Goal: Information Seeking & Learning: Learn about a topic

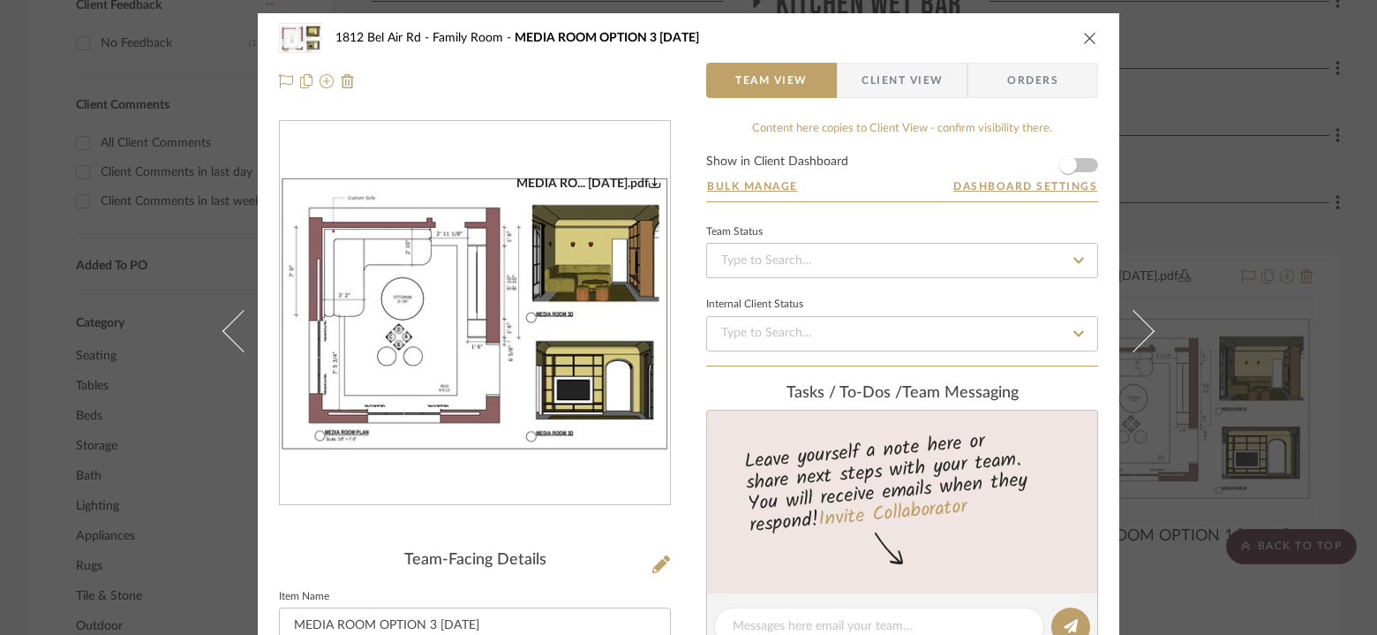
click at [578, 307] on img "0" at bounding box center [475, 313] width 390 height 275
click at [1083, 41] on icon "close" at bounding box center [1090, 38] width 14 height 14
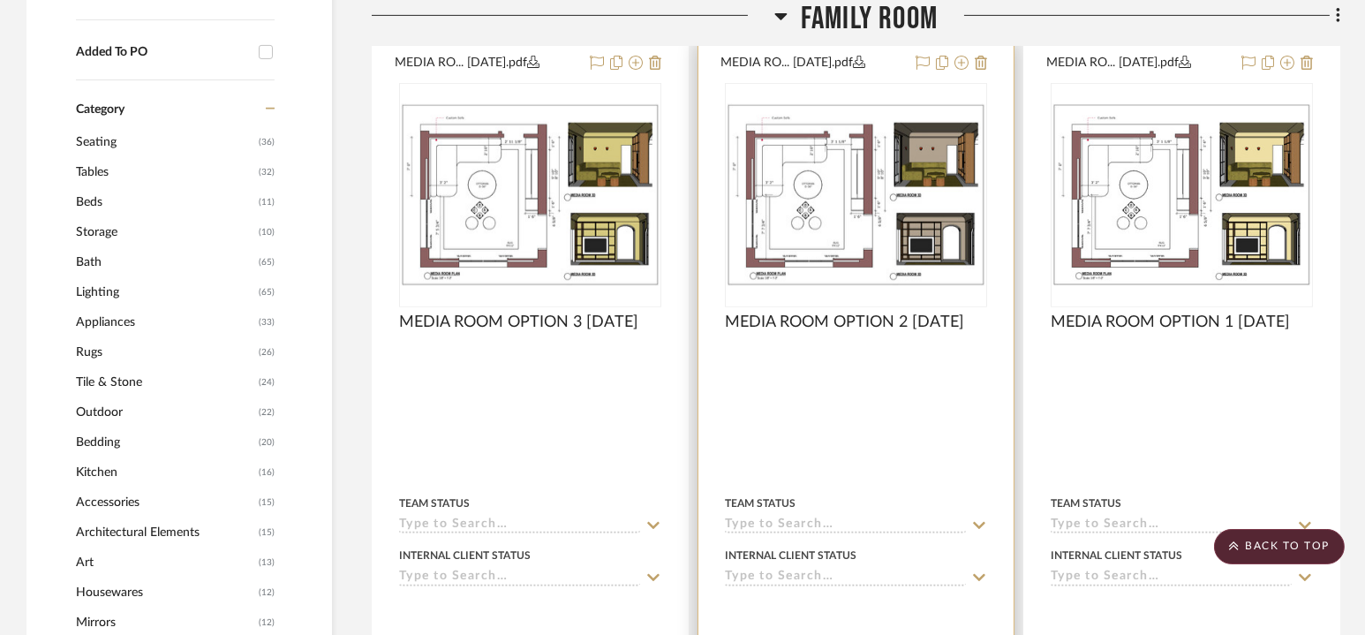
scroll to position [1451, 0]
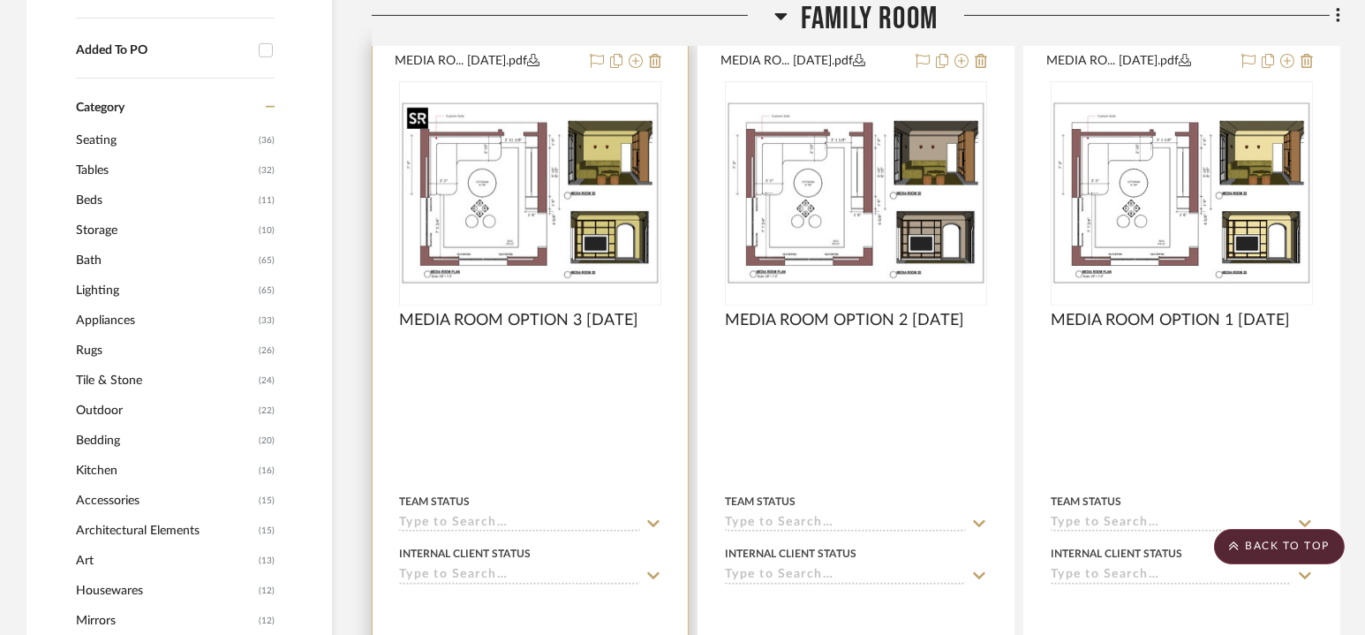
click at [597, 214] on img "0" at bounding box center [530, 193] width 259 height 183
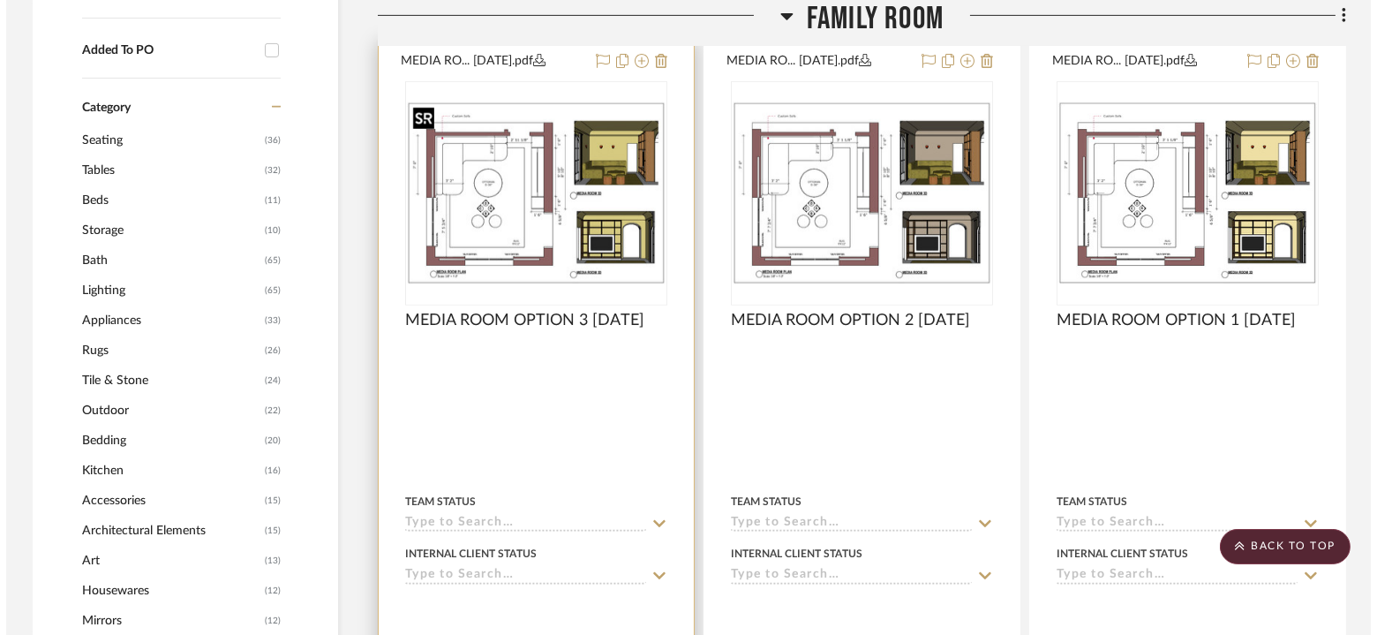
scroll to position [0, 0]
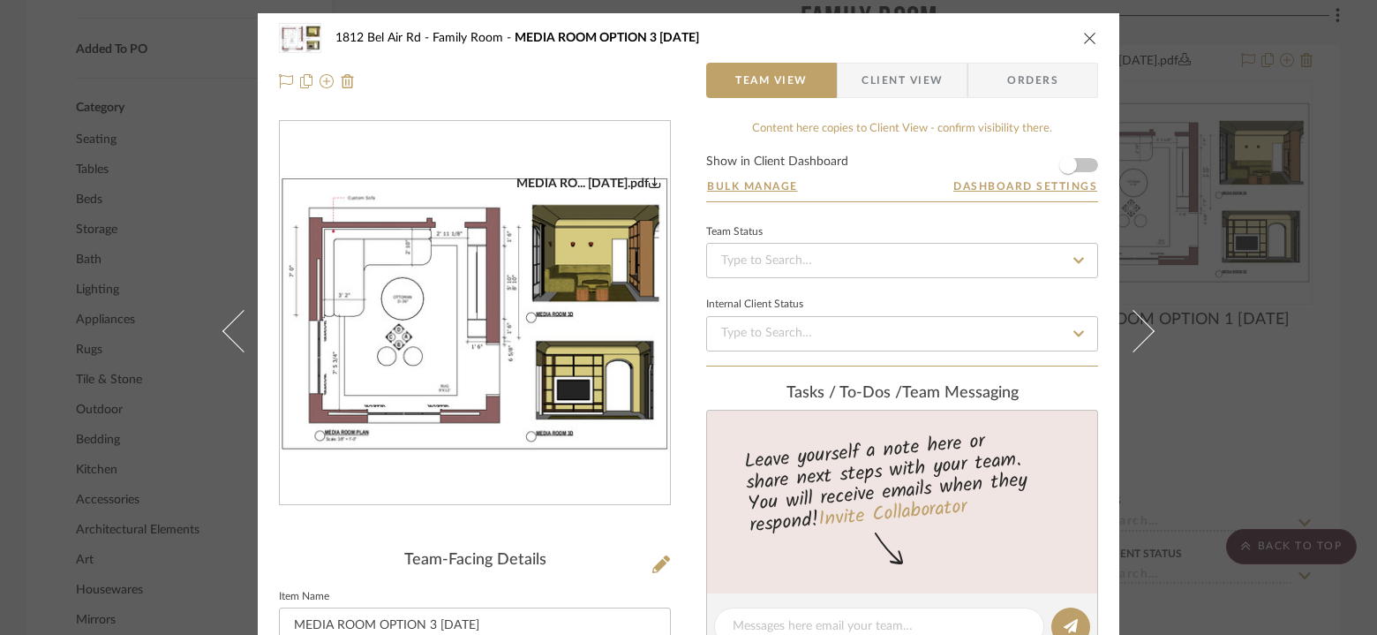
click at [553, 302] on img "0" at bounding box center [475, 313] width 390 height 275
click at [1083, 27] on div "[STREET_ADDRESS] Family Room MEDIA ROOM OPTION 3 [DATE]" at bounding box center [688, 37] width 819 height 35
click at [1085, 28] on div "[STREET_ADDRESS] Family Room MEDIA ROOM OPTION 3 [DATE]" at bounding box center [688, 37] width 819 height 35
click at [1083, 40] on icon "close" at bounding box center [1090, 38] width 14 height 14
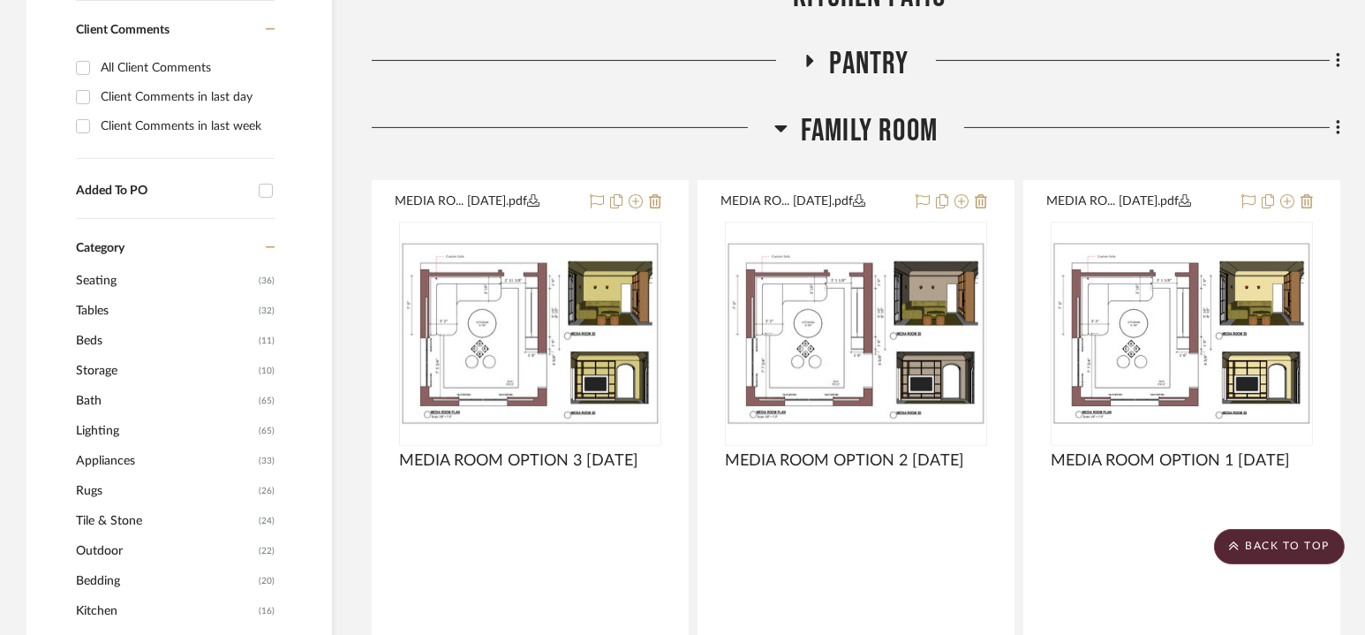
click at [872, 139] on span "Family Room" at bounding box center [869, 131] width 137 height 38
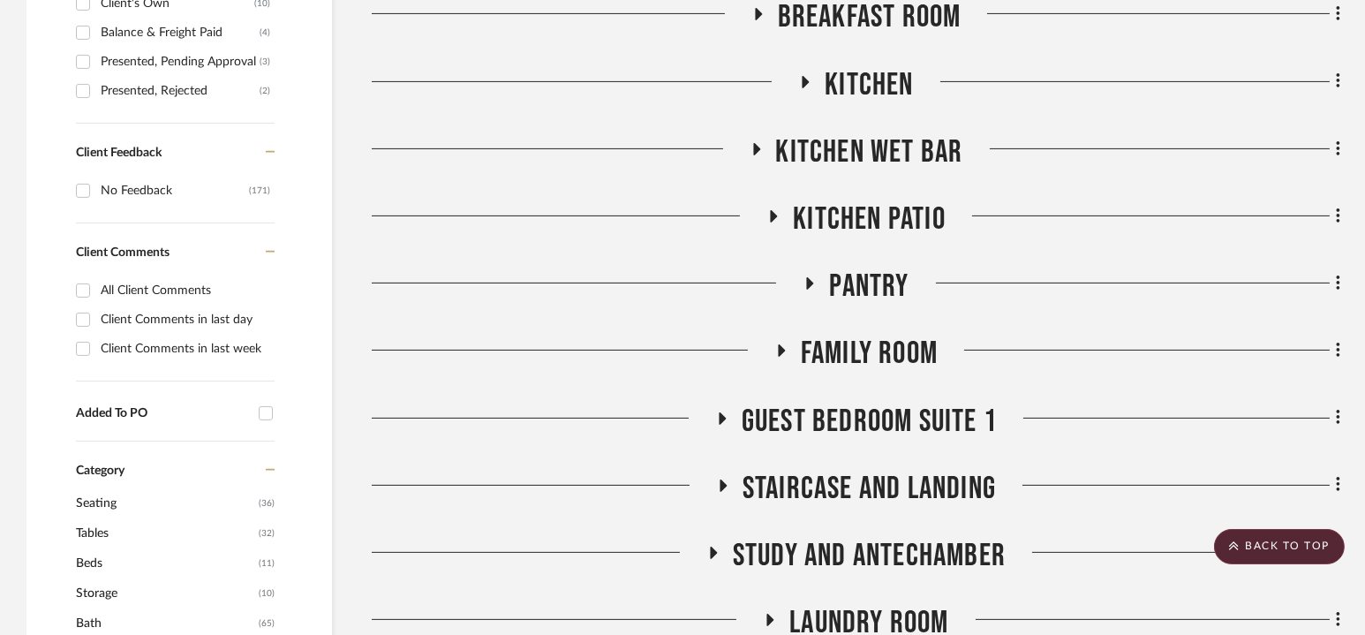
scroll to position [1094, 0]
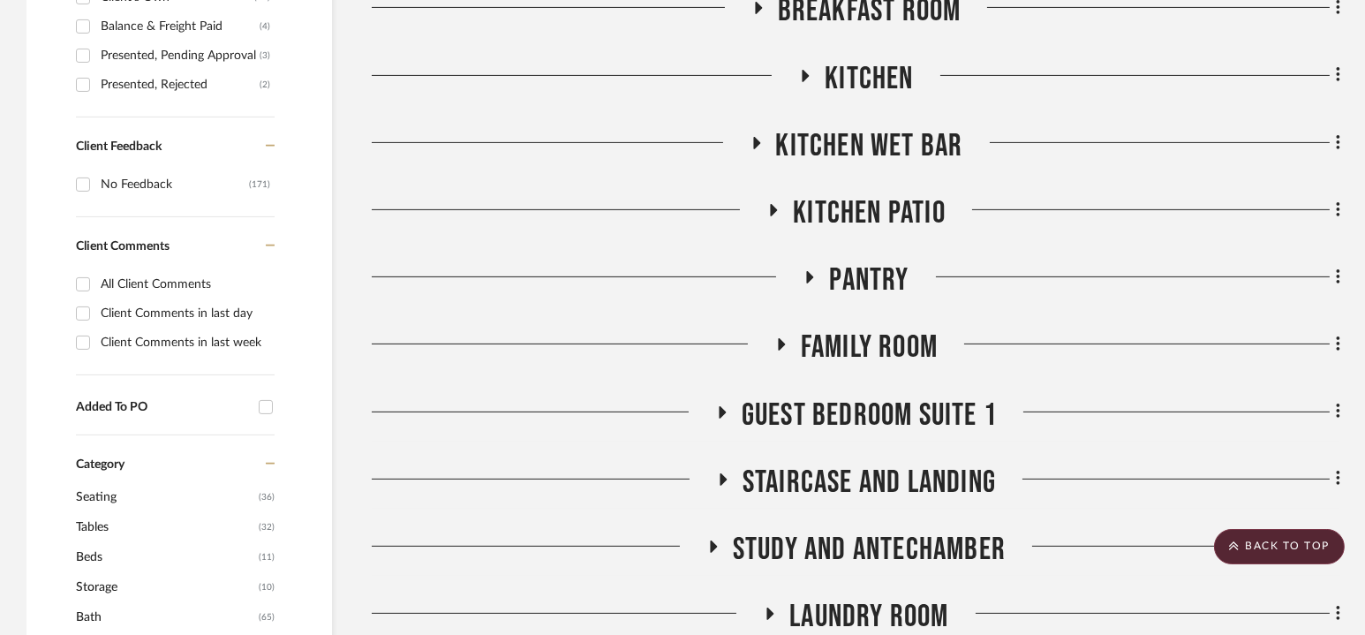
click at [870, 349] on span "Family Room" at bounding box center [869, 347] width 137 height 38
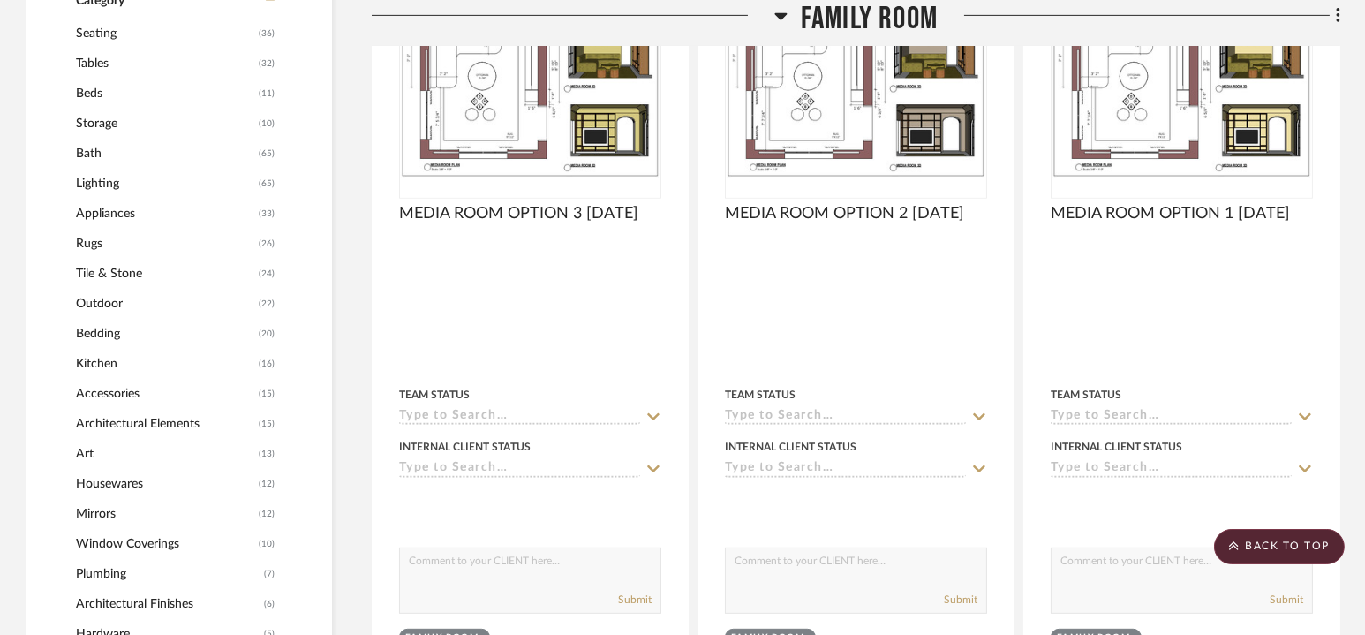
scroll to position [1578, 0]
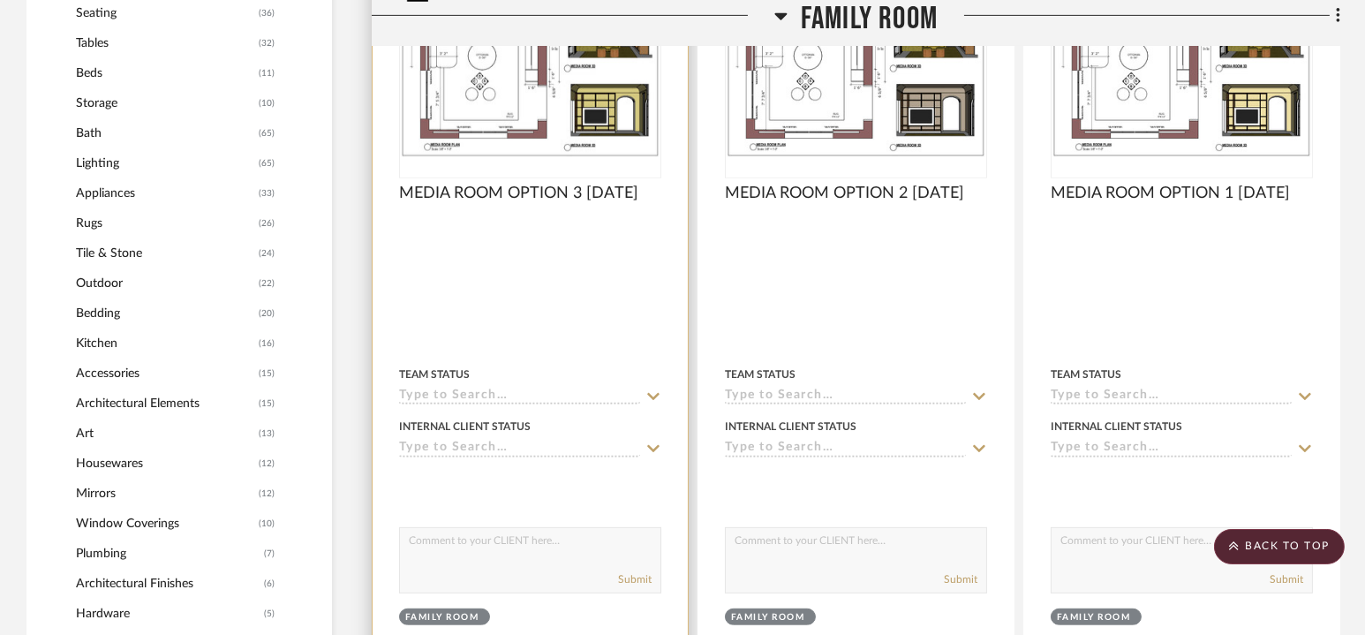
click at [587, 124] on img "0" at bounding box center [530, 65] width 259 height 183
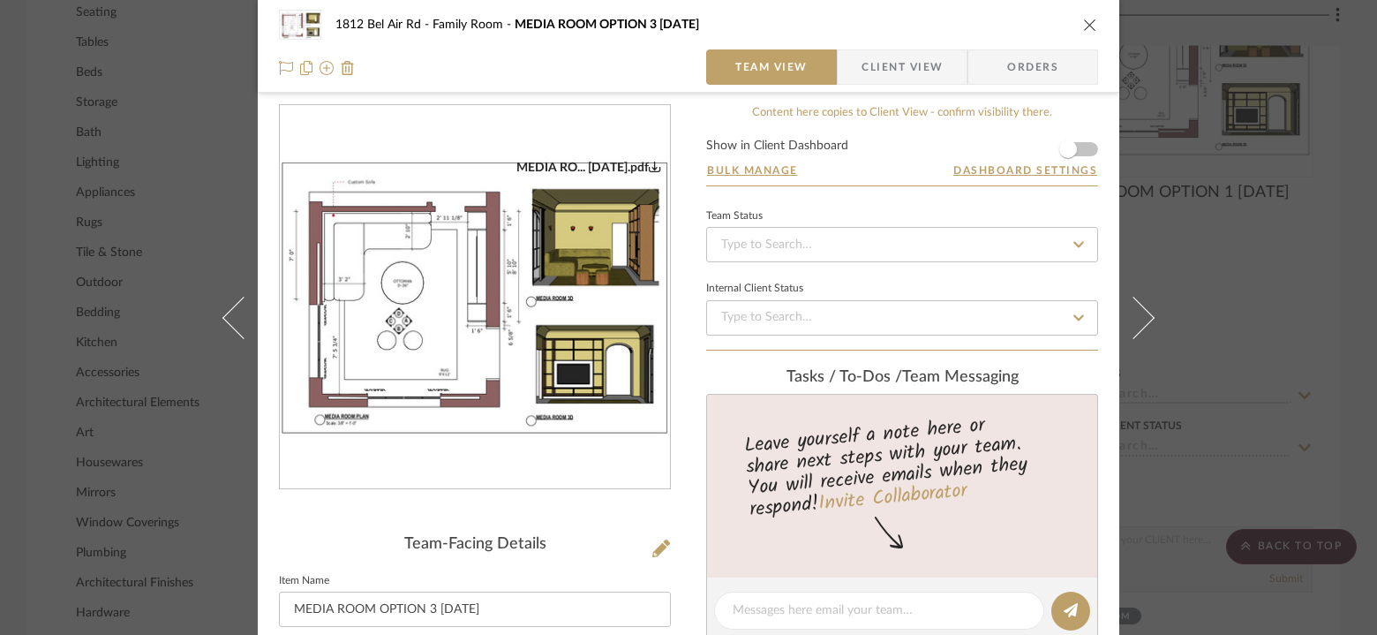
scroll to position [19, 0]
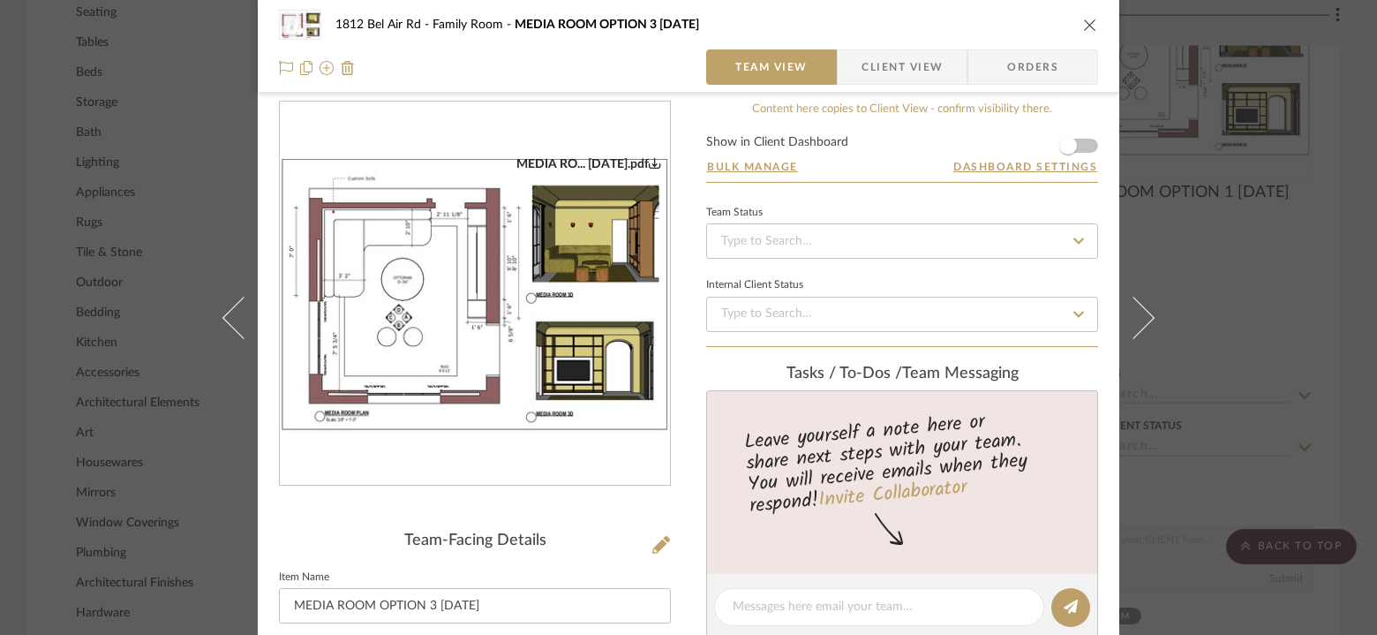
click at [1083, 22] on icon "close" at bounding box center [1090, 25] width 14 height 14
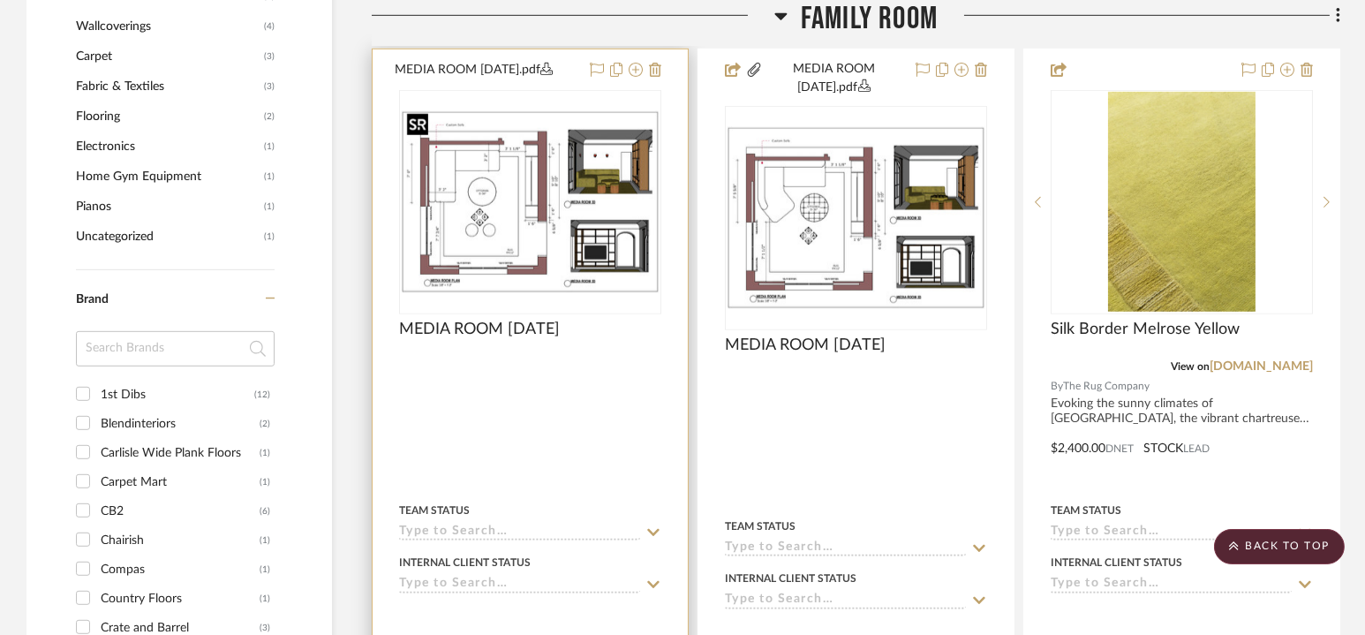
scroll to position [2340, 0]
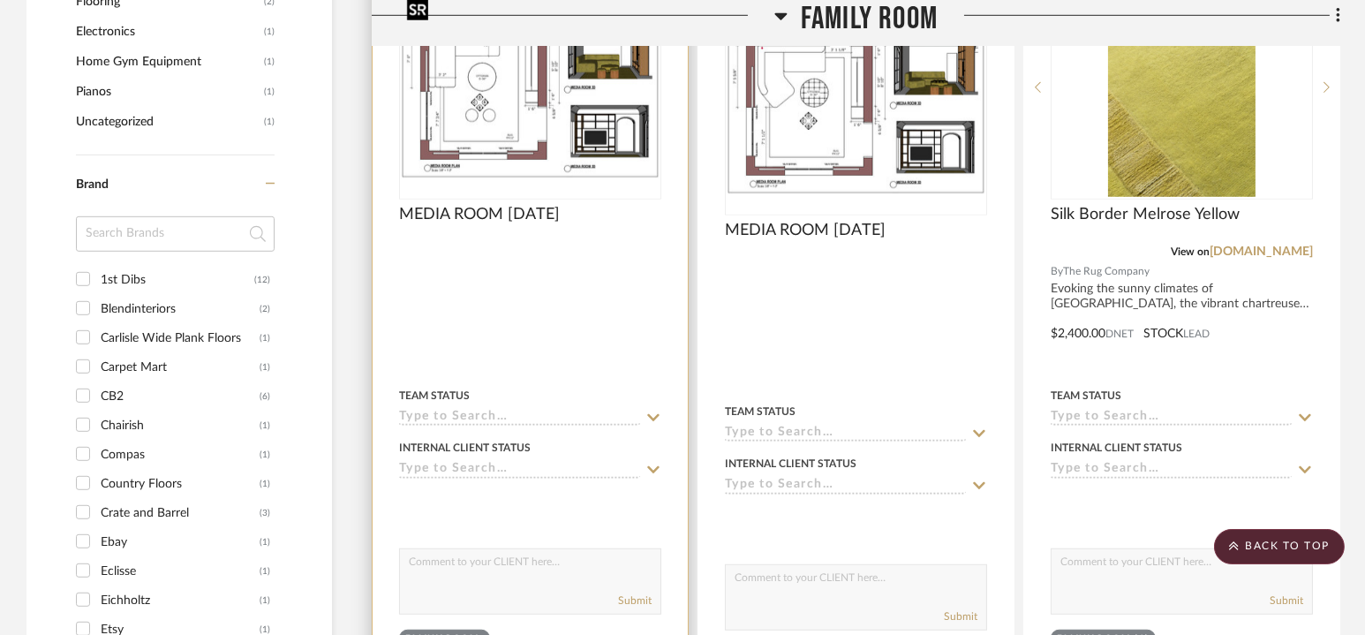
click at [573, 129] on img "0" at bounding box center [530, 87] width 259 height 183
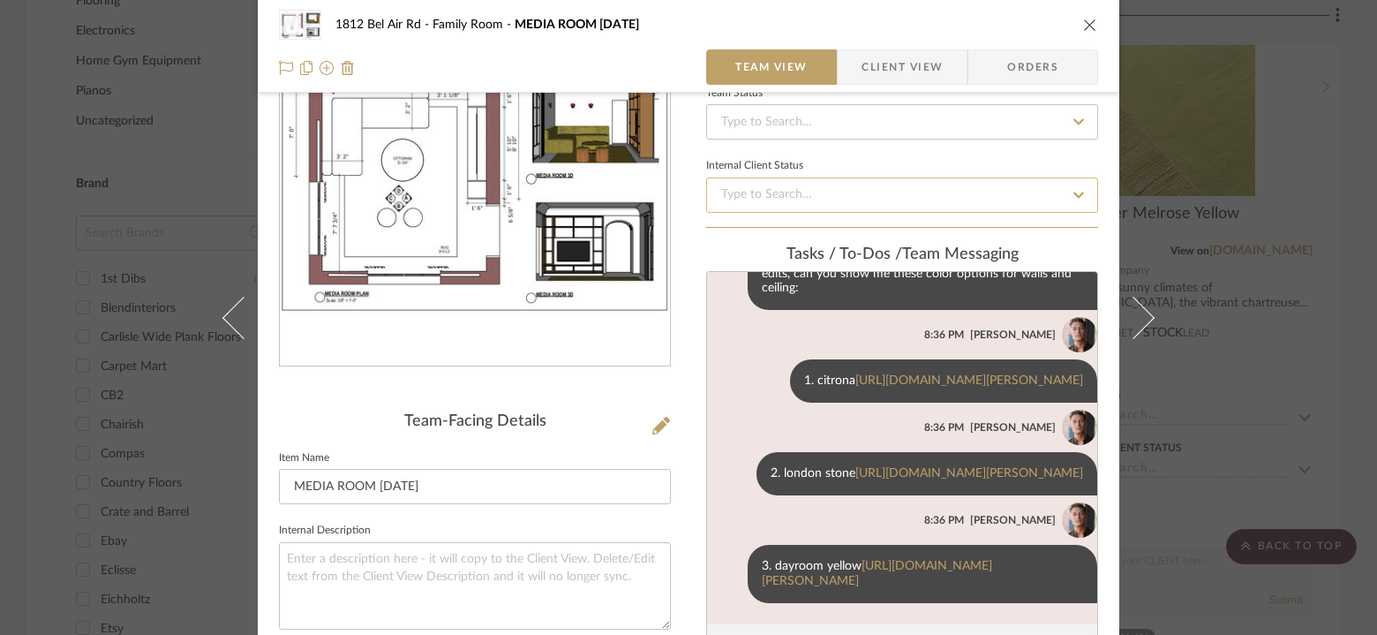
scroll to position [165, 0]
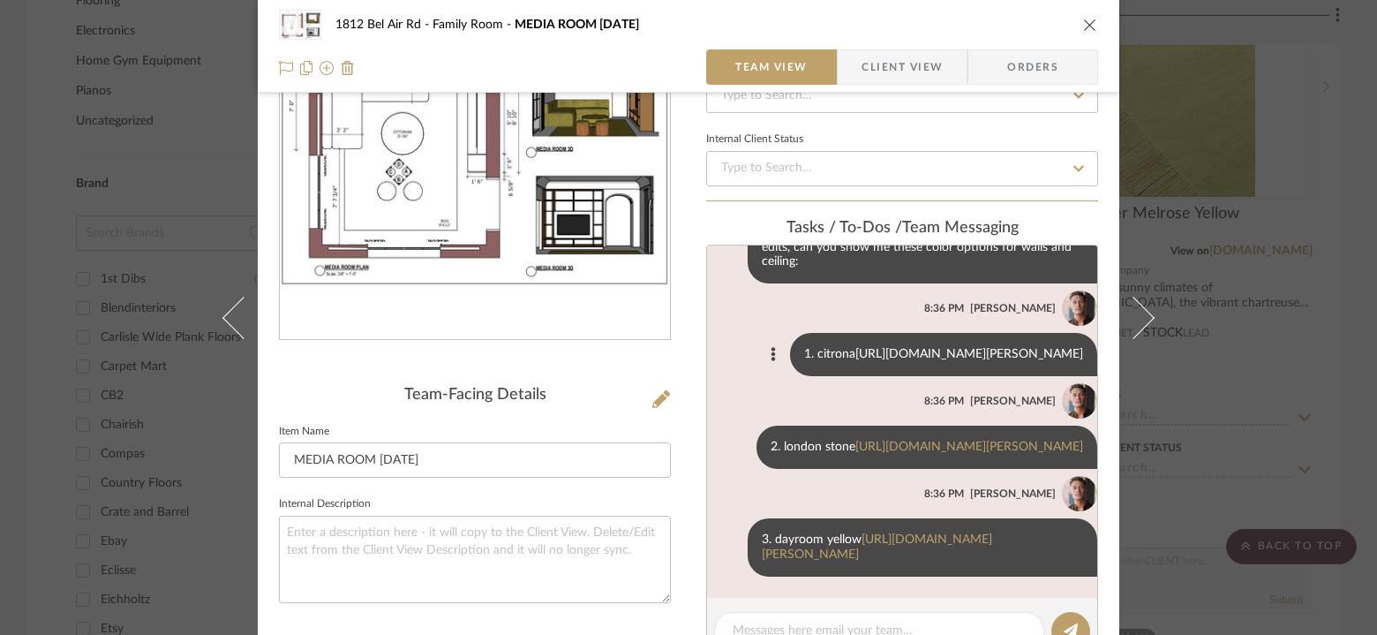
click at [904, 348] on link "[URL][DOMAIN_NAME][PERSON_NAME]" at bounding box center [969, 354] width 228 height 12
click at [892, 553] on link "[URL][DOMAIN_NAME][PERSON_NAME]" at bounding box center [877, 546] width 230 height 27
